Goal: Task Accomplishment & Management: Complete application form

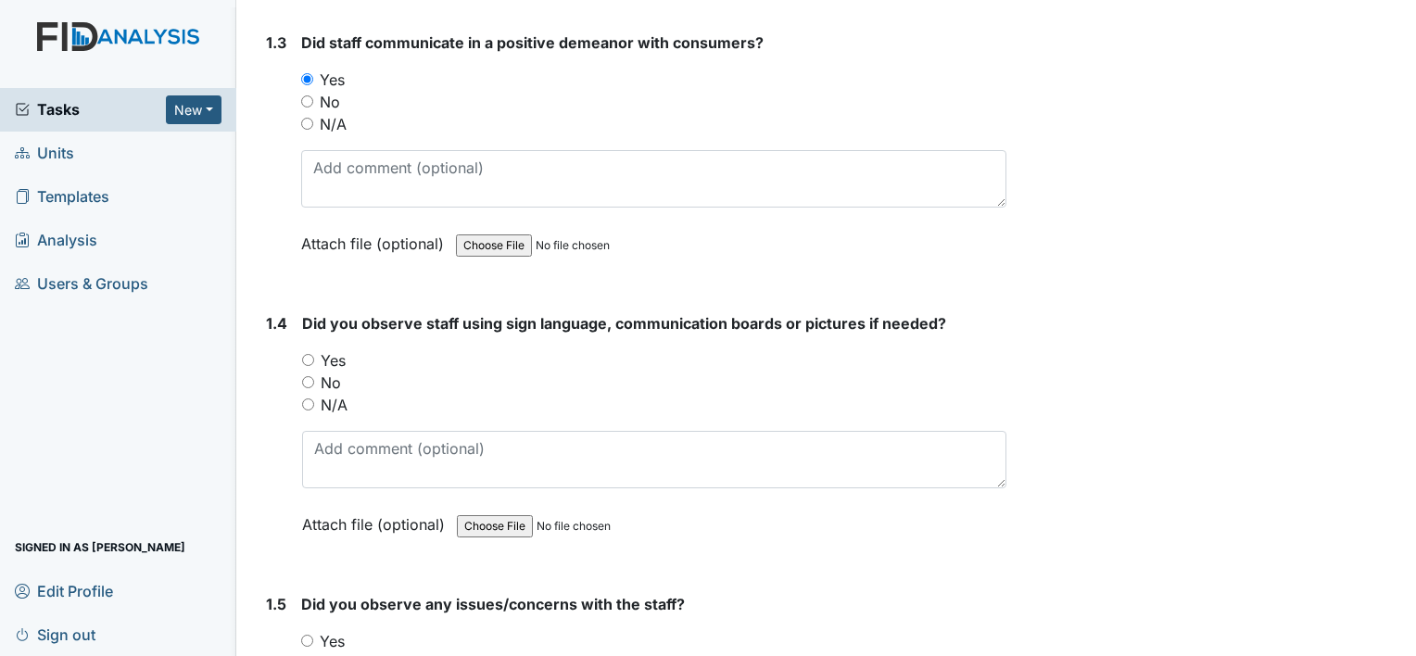
scroll to position [839, 0]
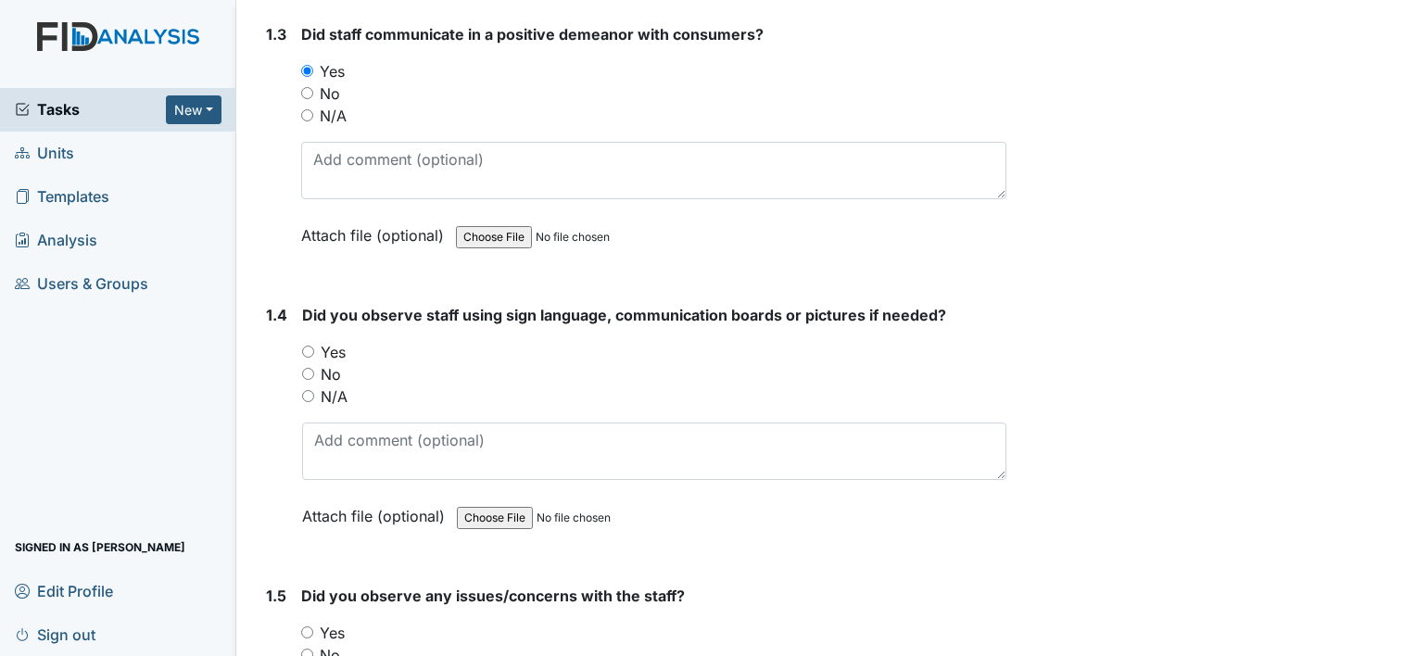
click at [308, 351] on input "Yes" at bounding box center [308, 352] width 12 height 12
radio input "true"
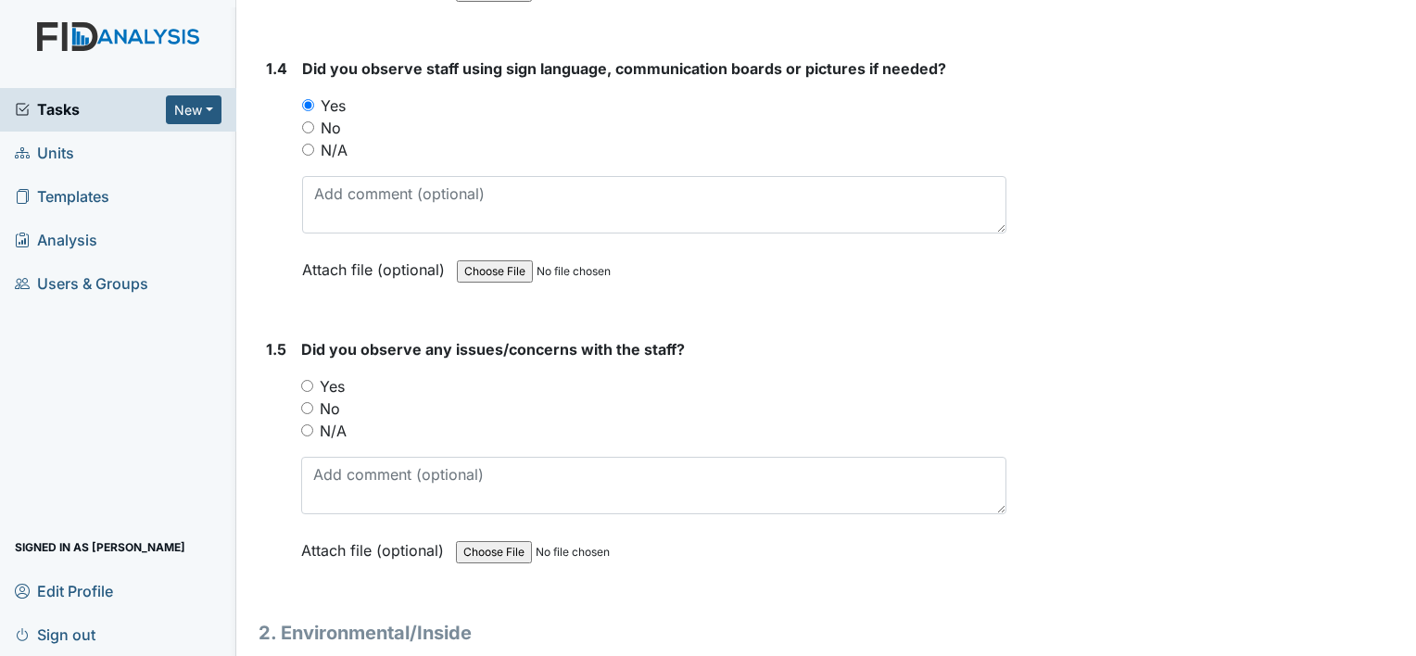
scroll to position [1234, 0]
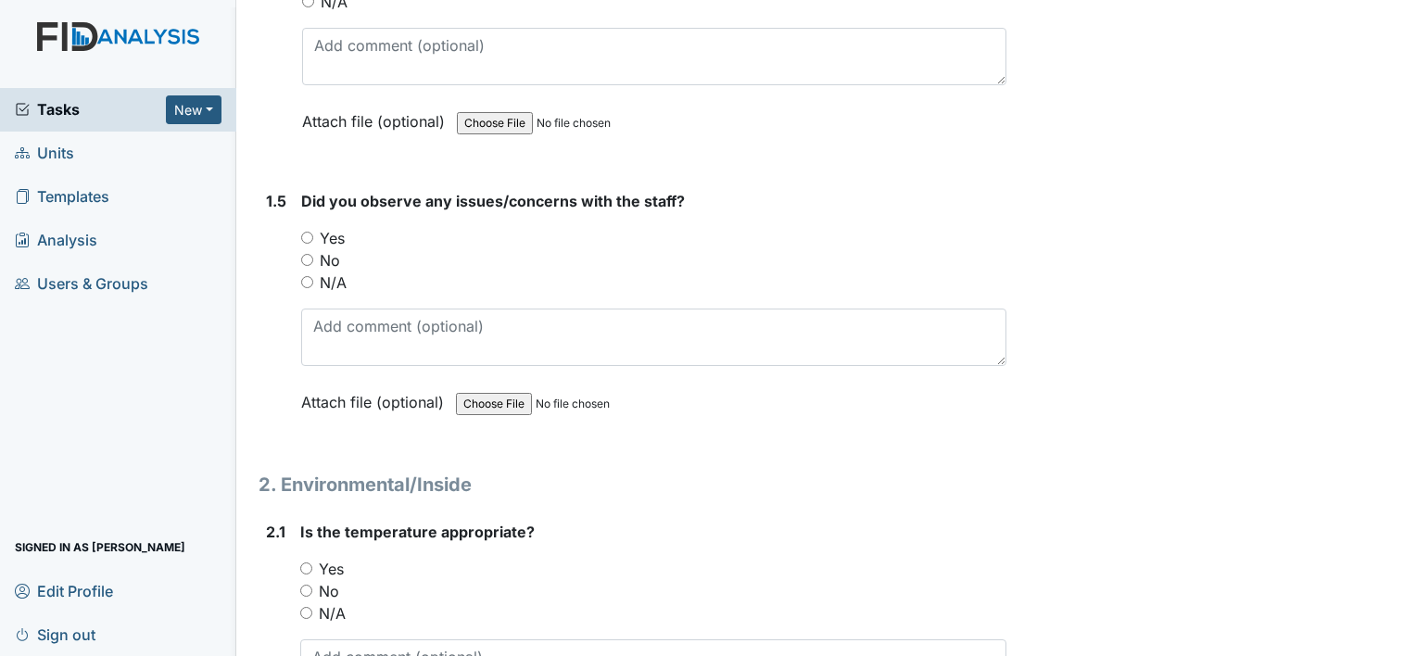
click at [306, 256] on input "No" at bounding box center [307, 260] width 12 height 12
radio input "true"
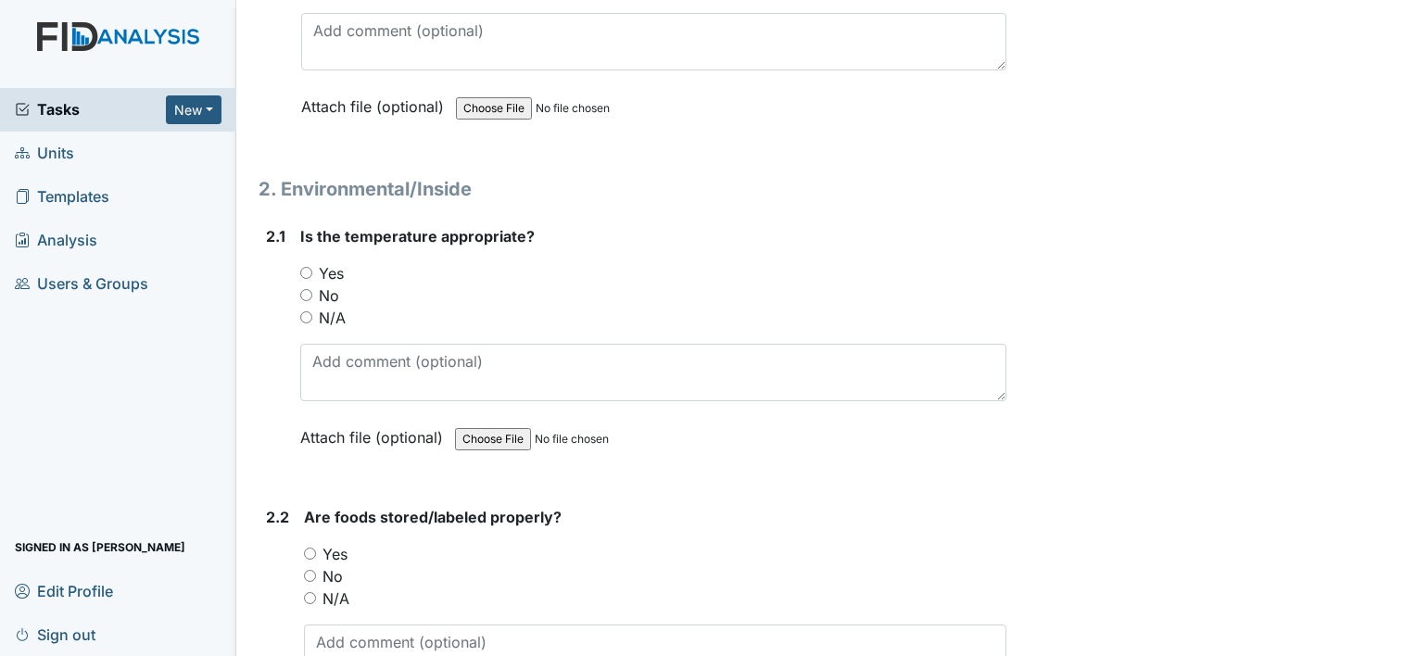
scroll to position [1566, 0]
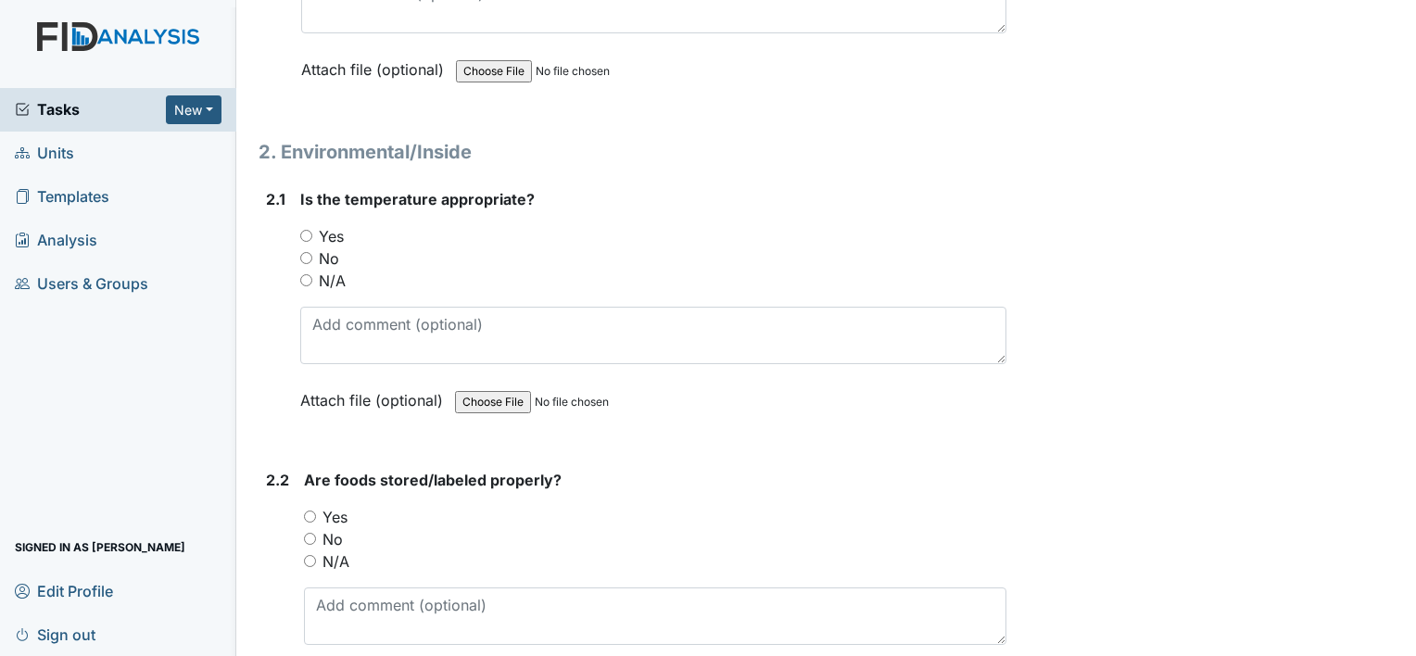
click at [304, 230] on input "Yes" at bounding box center [306, 236] width 12 height 12
radio input "true"
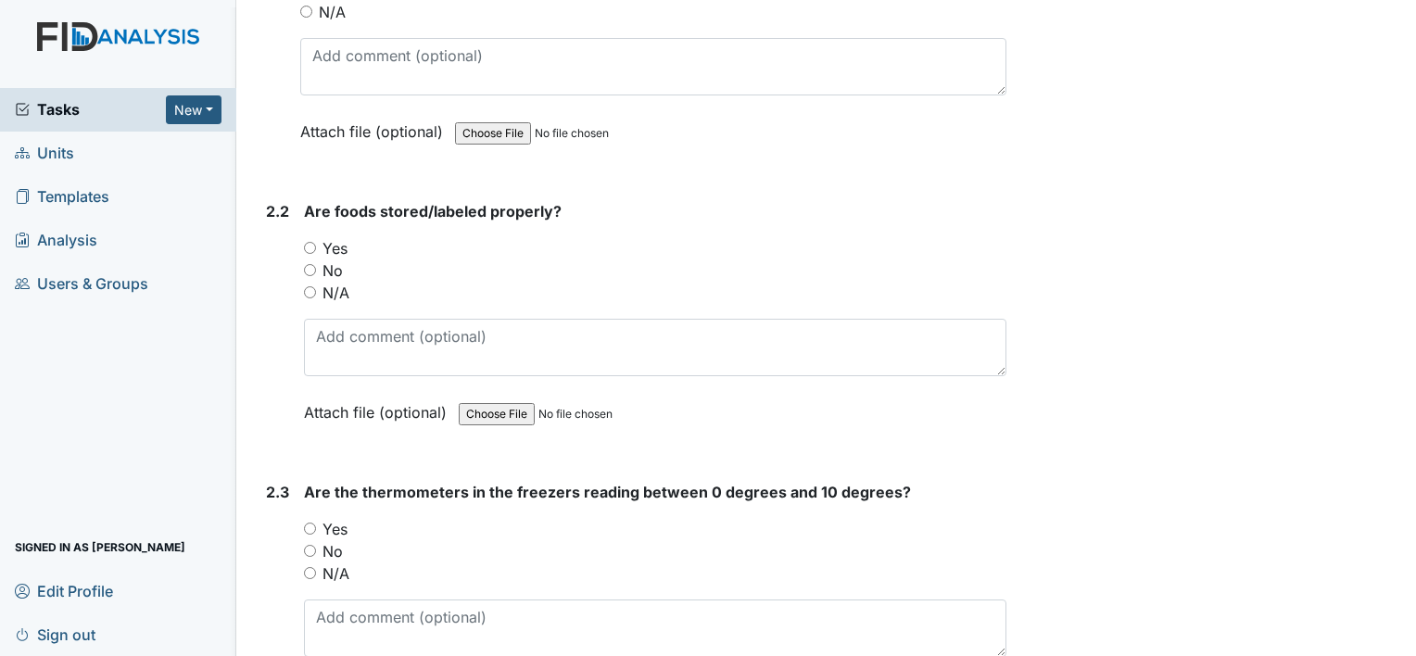
scroll to position [1863, 0]
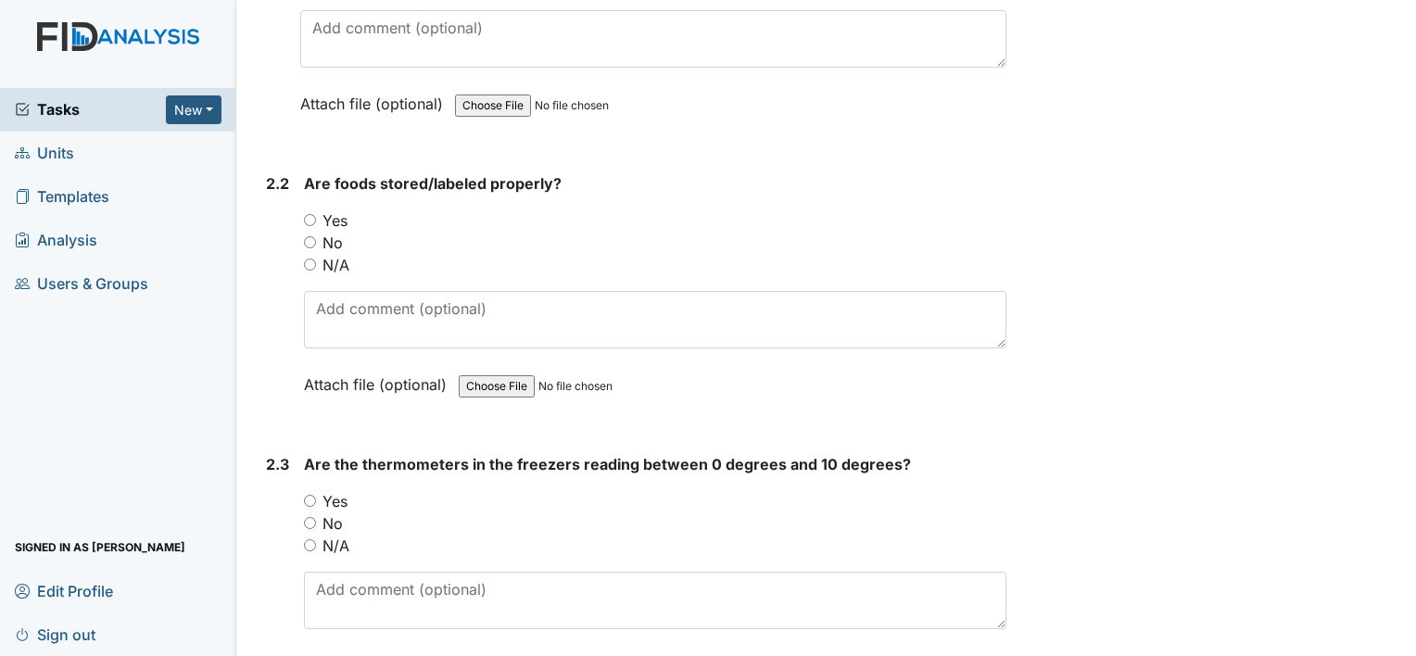
click at [310, 217] on input "Yes" at bounding box center [310, 220] width 12 height 12
radio input "true"
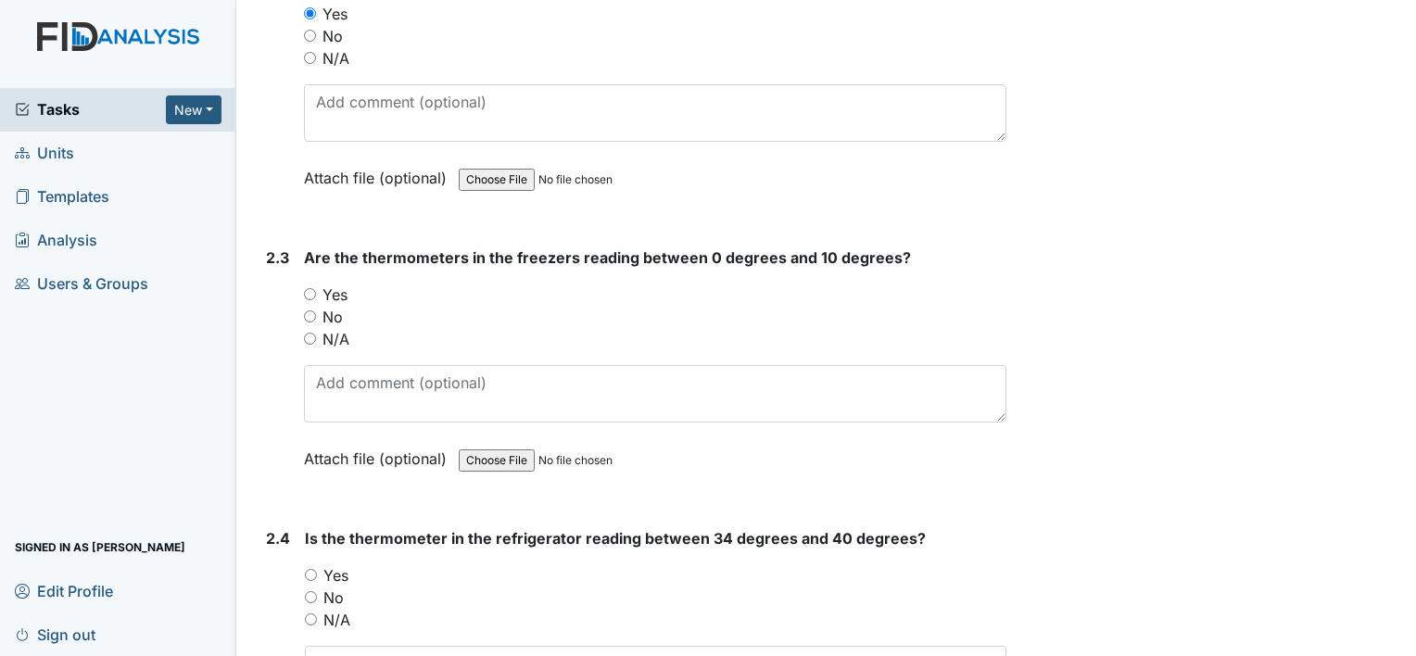
scroll to position [2097, 0]
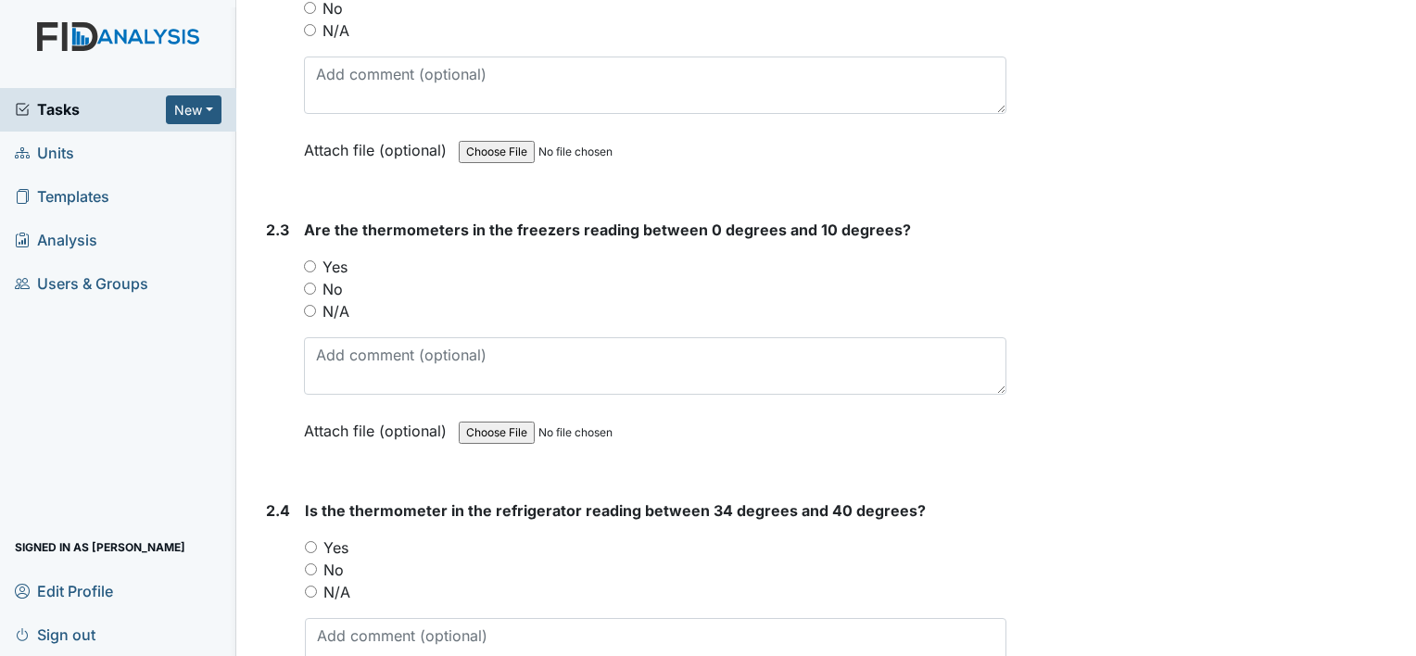
click at [310, 260] on input "Yes" at bounding box center [310, 266] width 12 height 12
radio input "true"
click at [313, 542] on input "Yes" at bounding box center [311, 547] width 12 height 12
radio input "true"
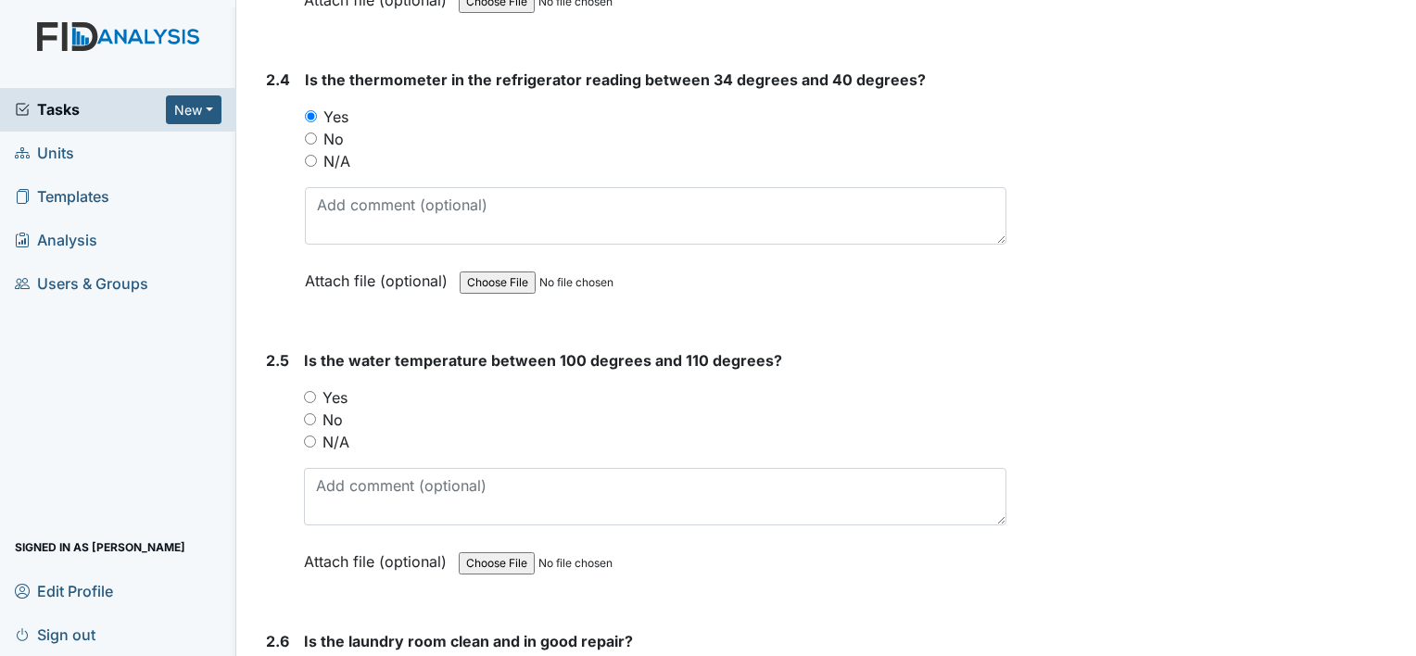
scroll to position [2565, 0]
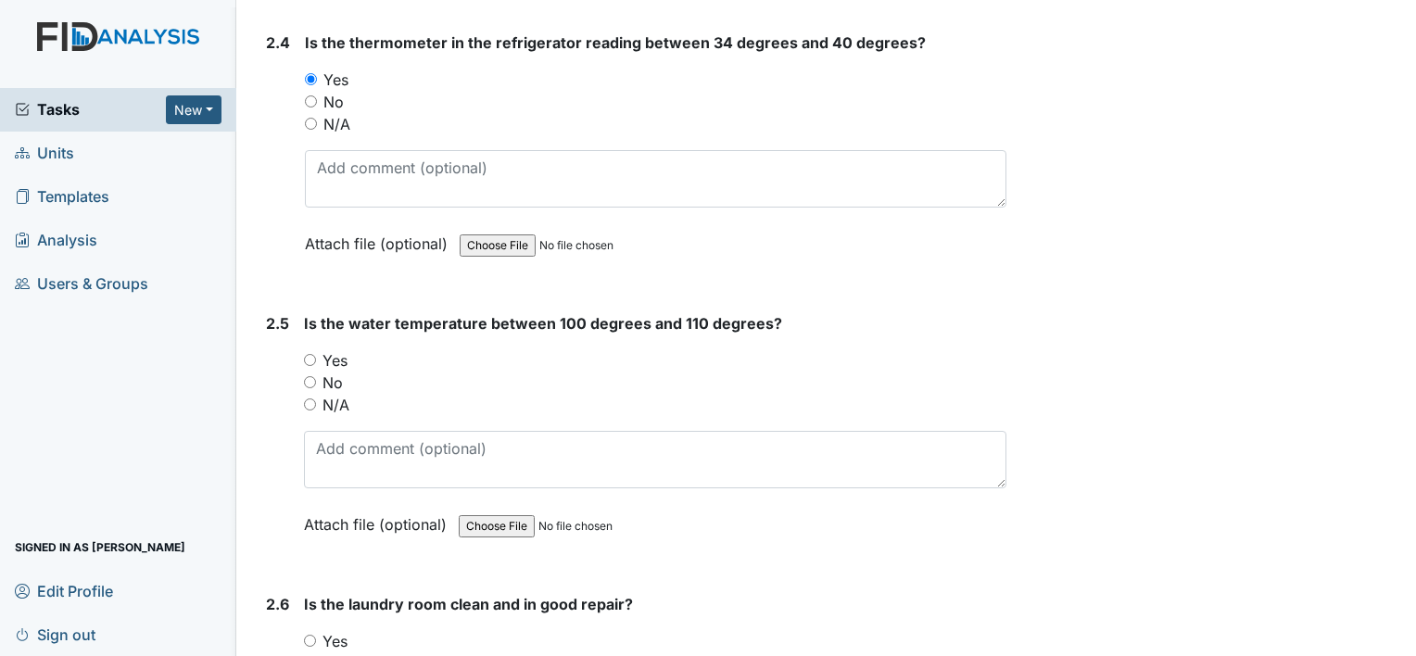
click at [311, 354] on input "Yes" at bounding box center [310, 360] width 12 height 12
radio input "true"
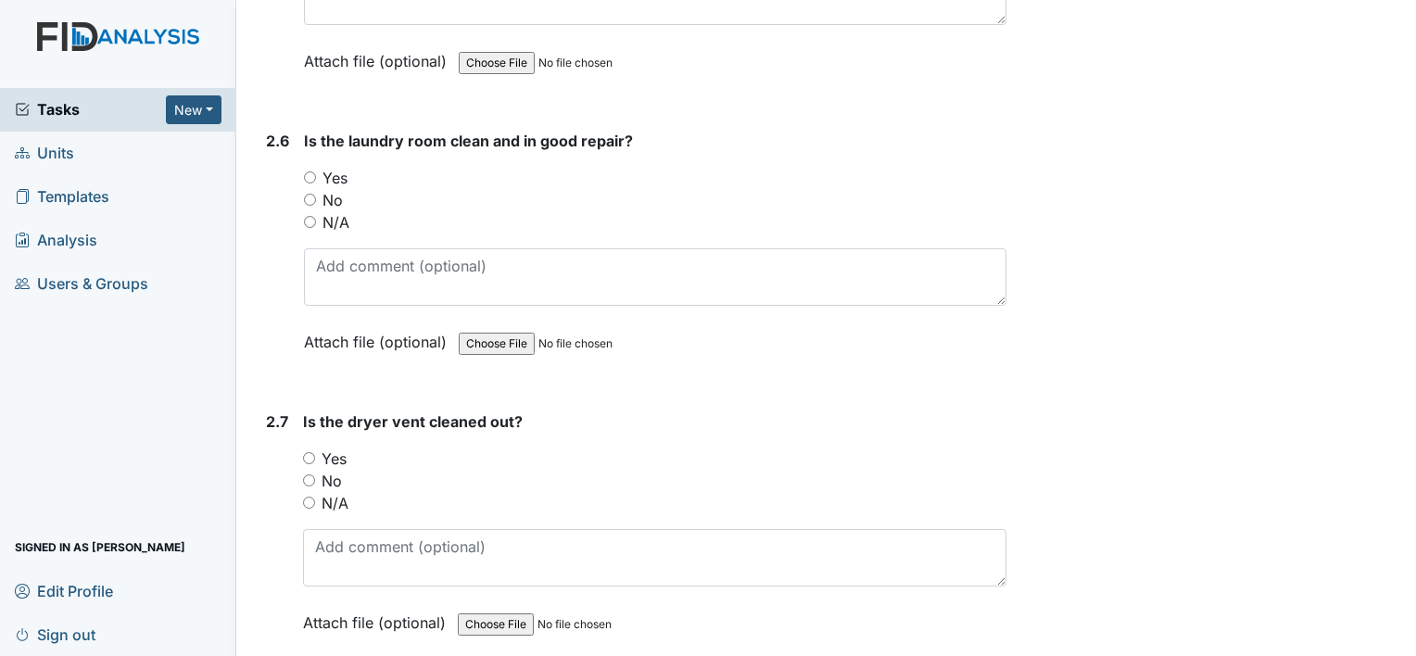
scroll to position [3035, 0]
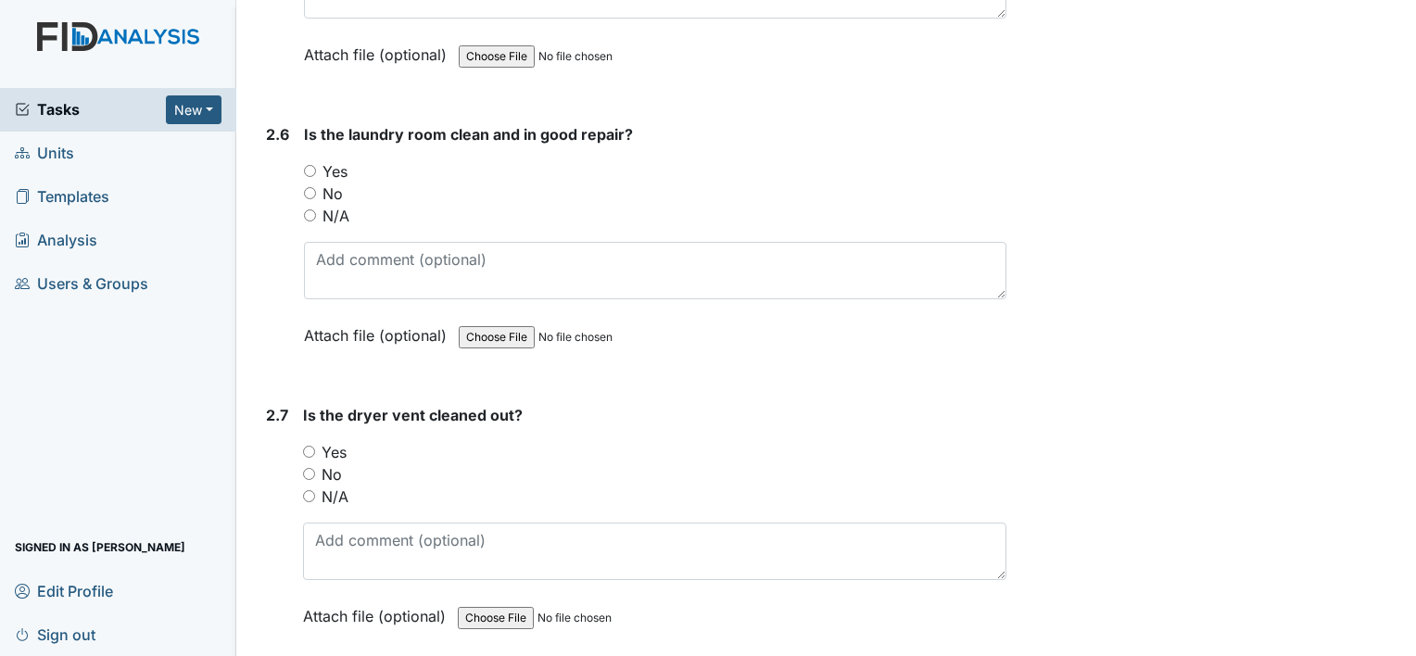
click at [308, 165] on input "Yes" at bounding box center [310, 171] width 12 height 12
radio input "true"
click at [313, 446] on input "Yes" at bounding box center [309, 452] width 12 height 12
radio input "true"
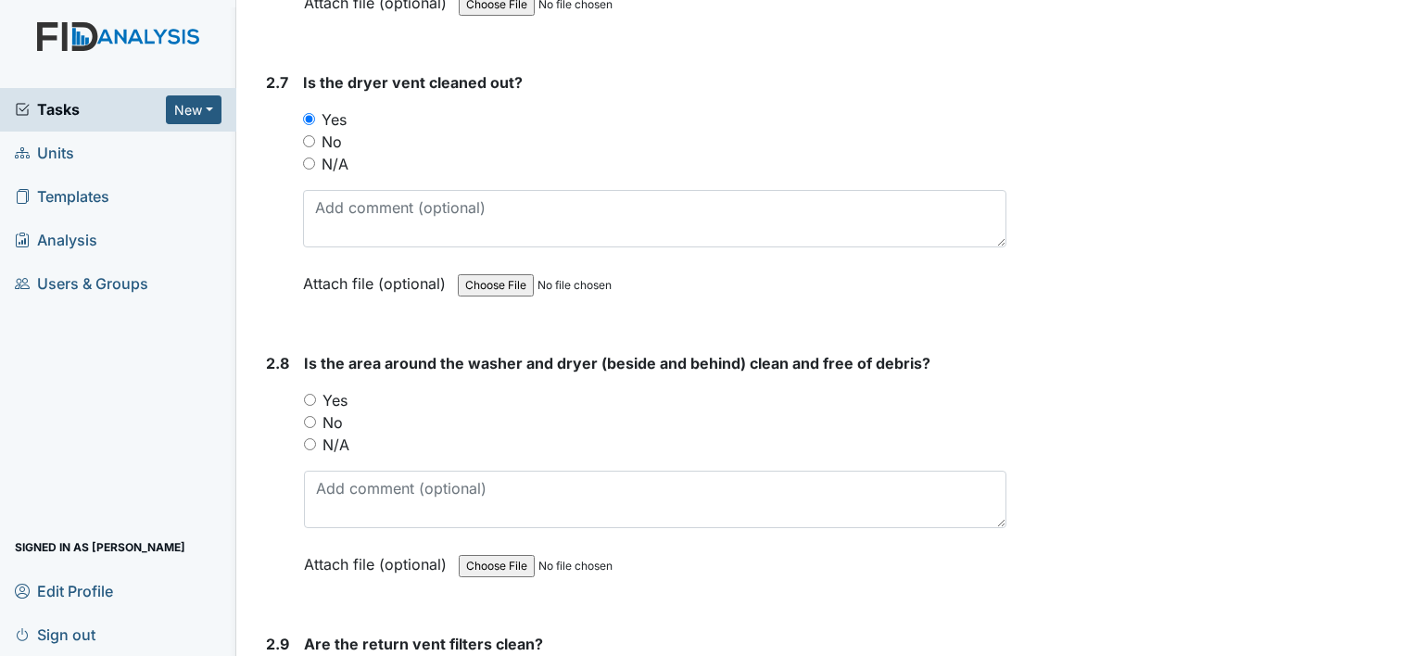
scroll to position [3406, 0]
